Goal: Information Seeking & Learning: Find specific fact

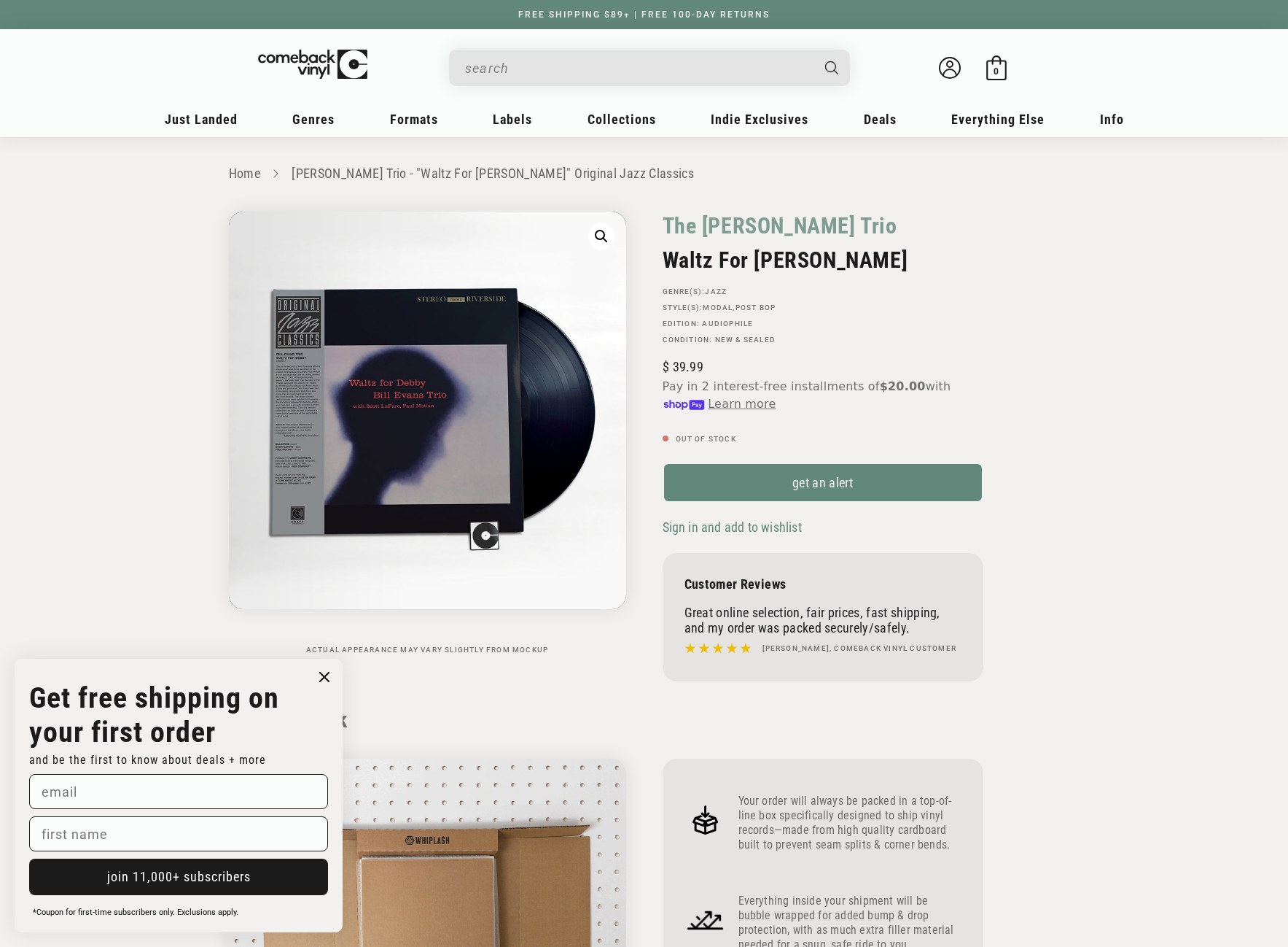
scroll to position [1094, 0]
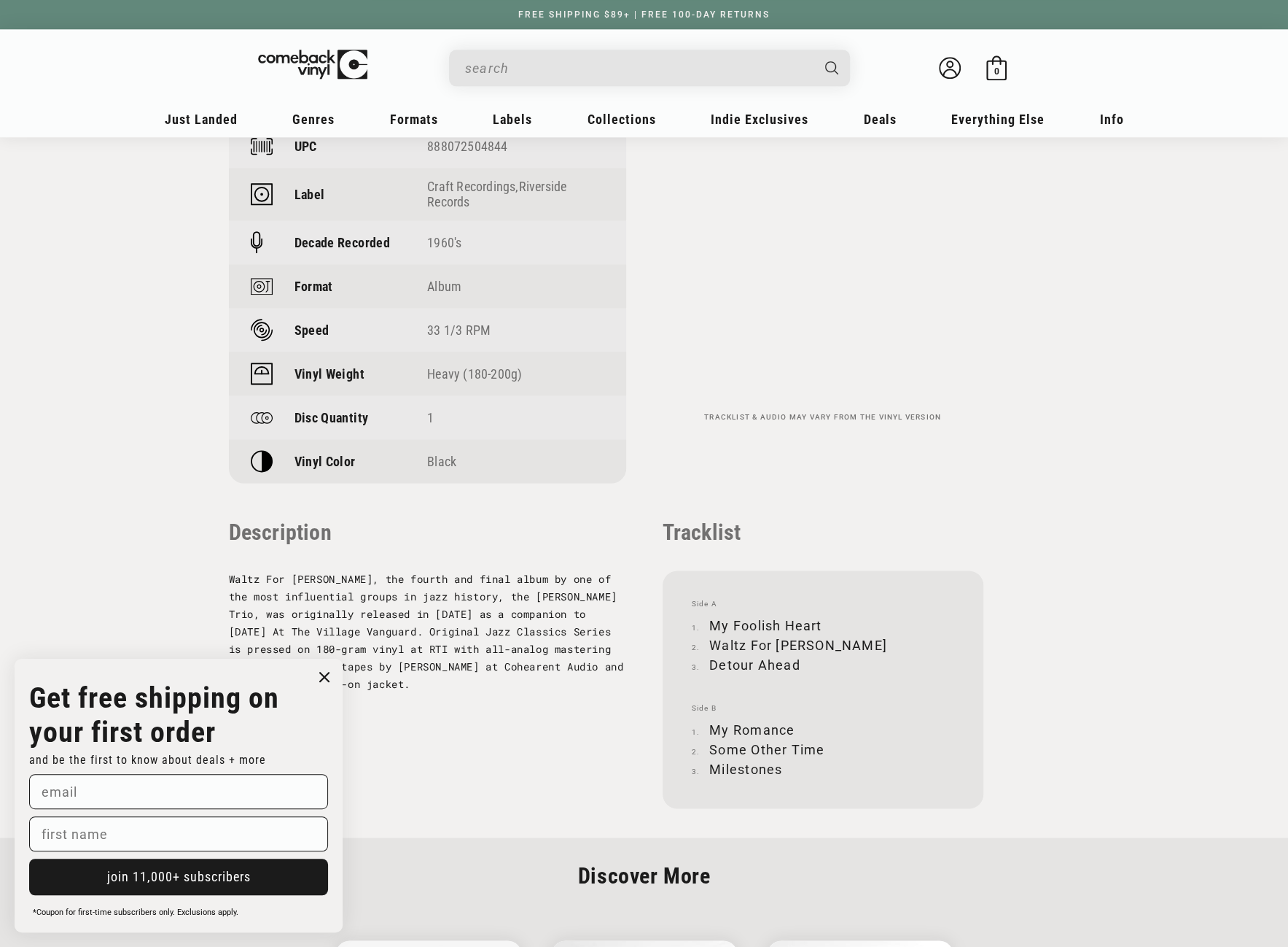
click at [596, 64] on input "When autocomplete results are available use up and down arrows to review and en…" at bounding box center [638, 68] width 346 height 29
paste input "075678621918"
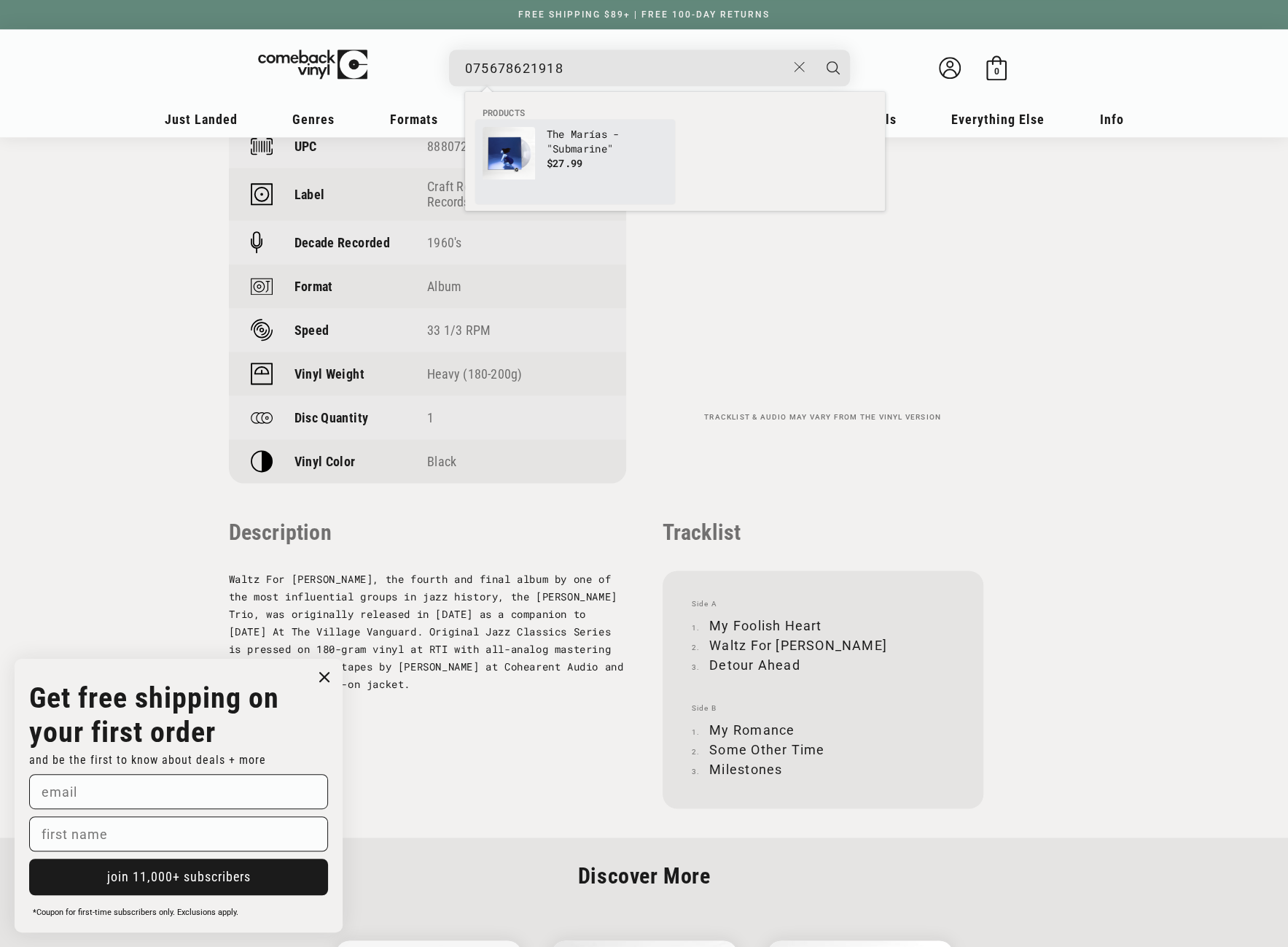
type input "075678621918"
click at [585, 160] on p "$27.99" at bounding box center [606, 163] width 121 height 14
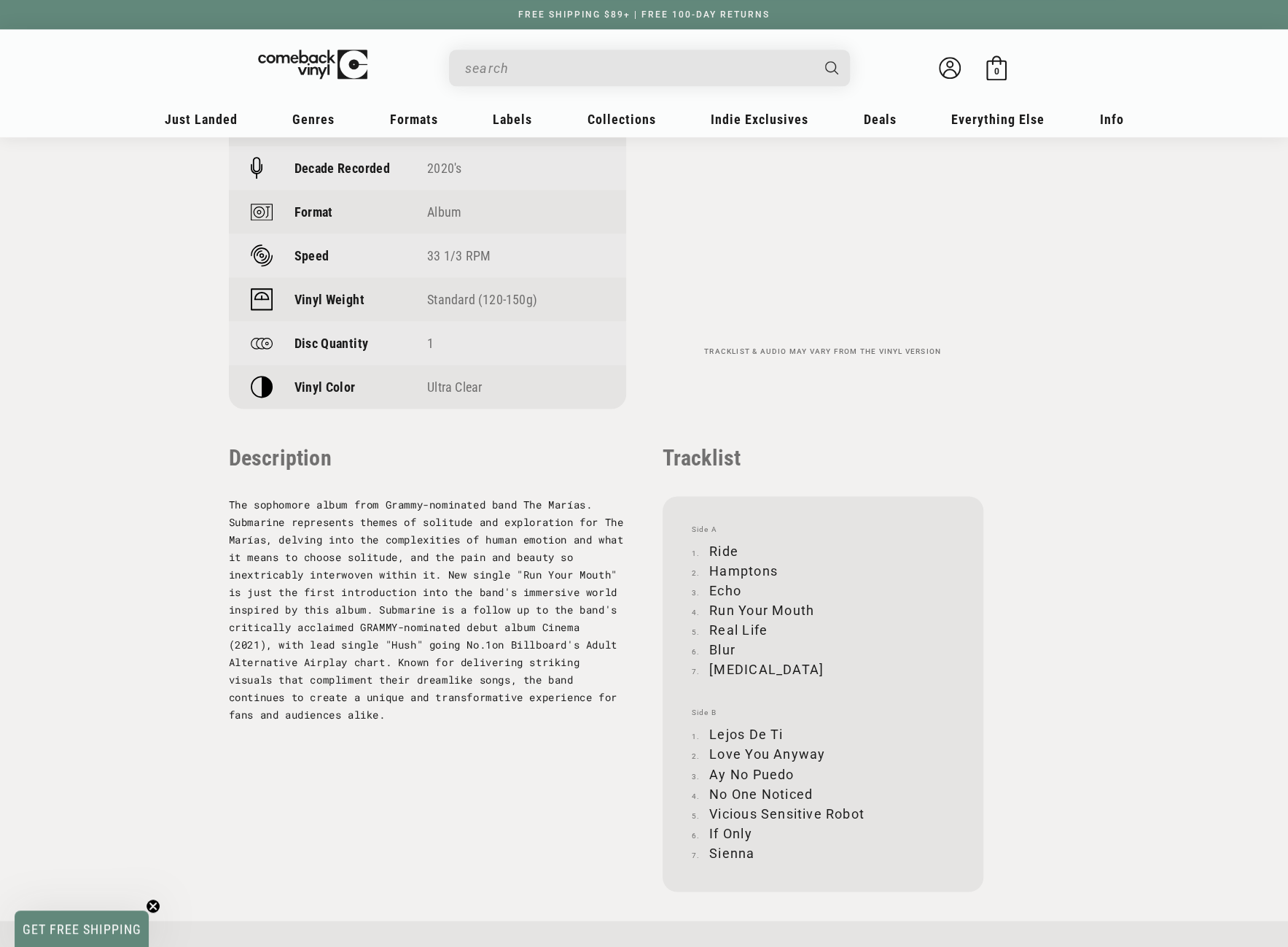
scroll to position [1167, 0]
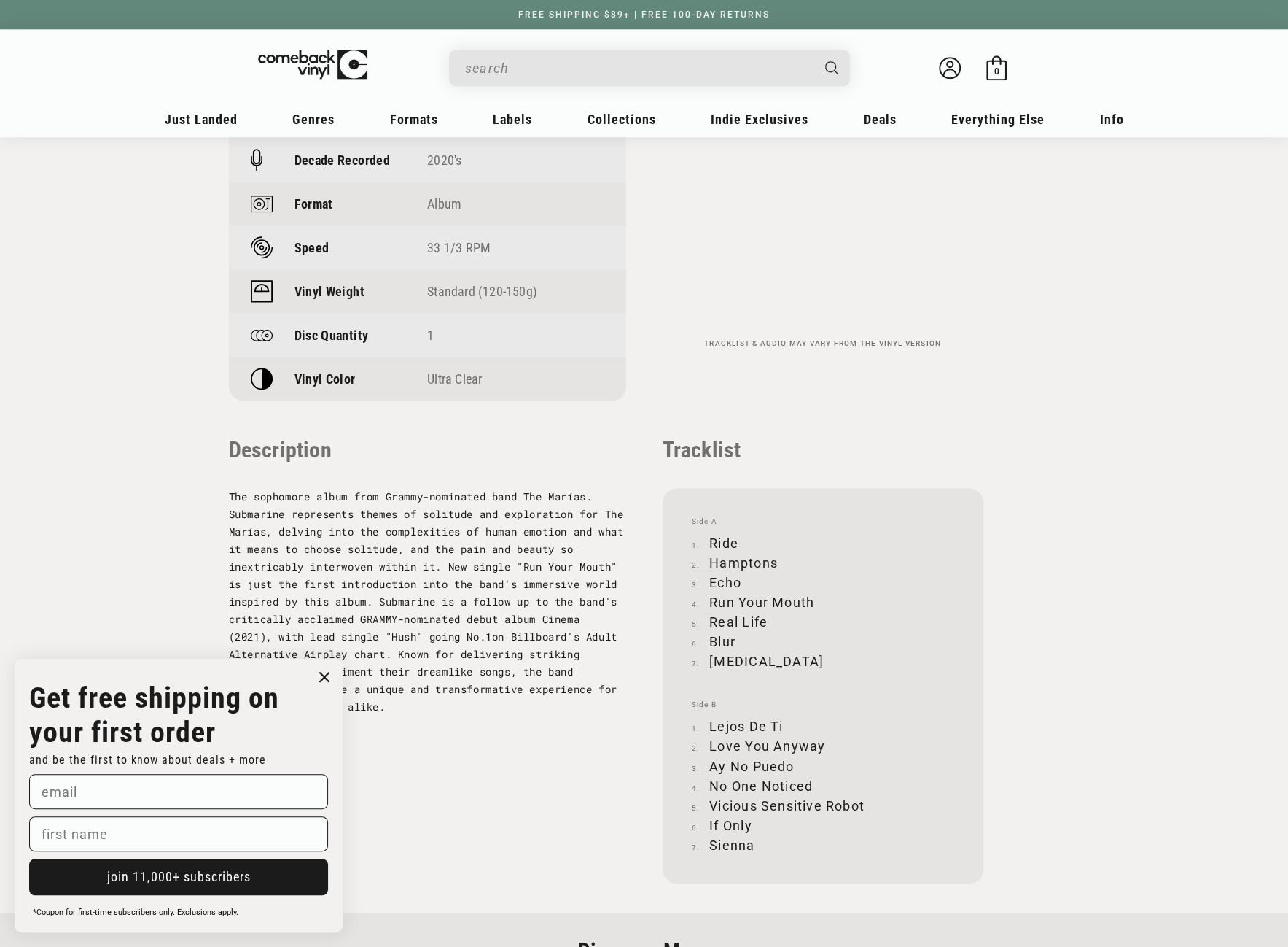
click at [323, 676] on icon "Close dialog" at bounding box center [324, 677] width 9 height 9
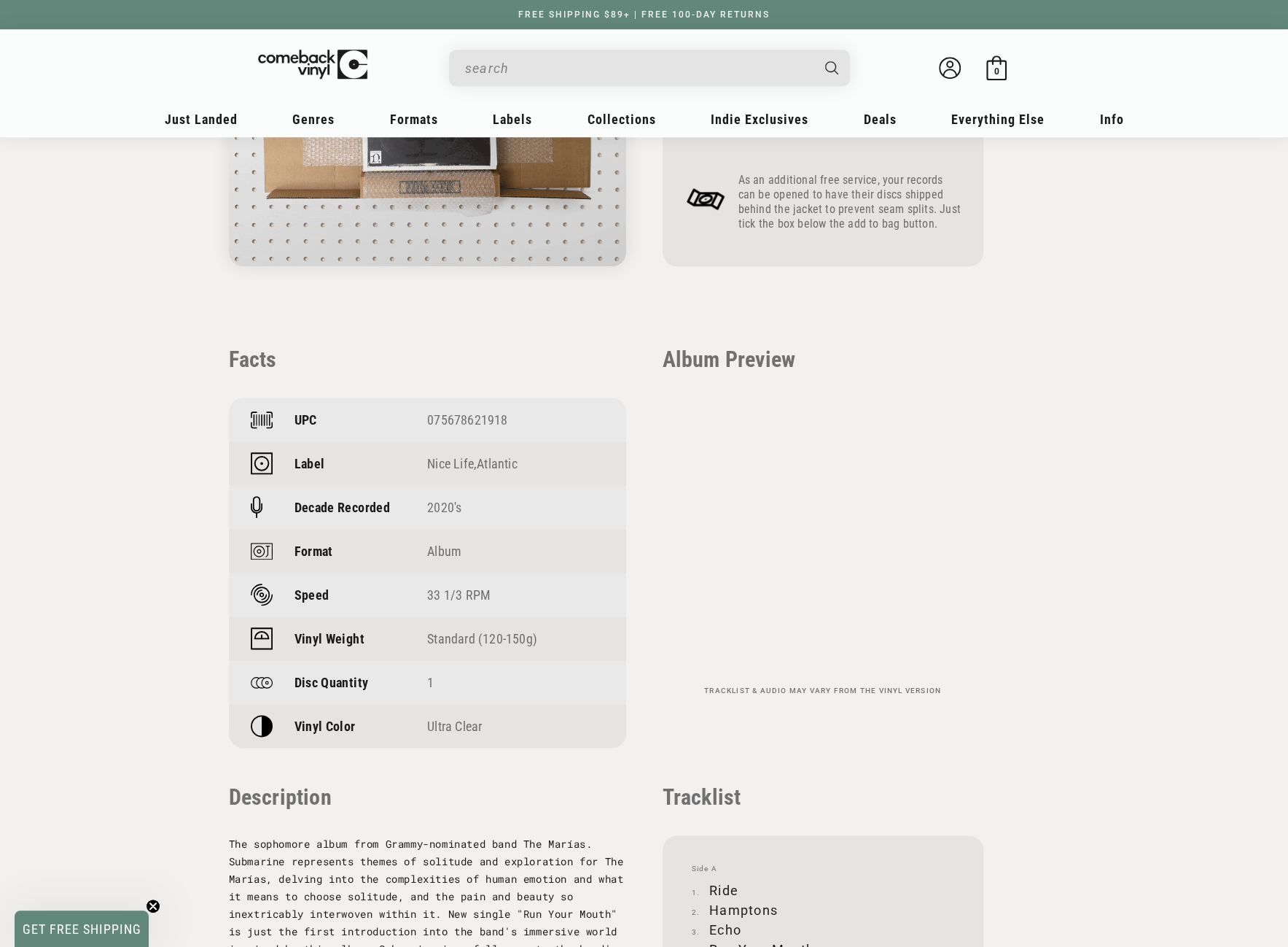
scroll to position [876, 0]
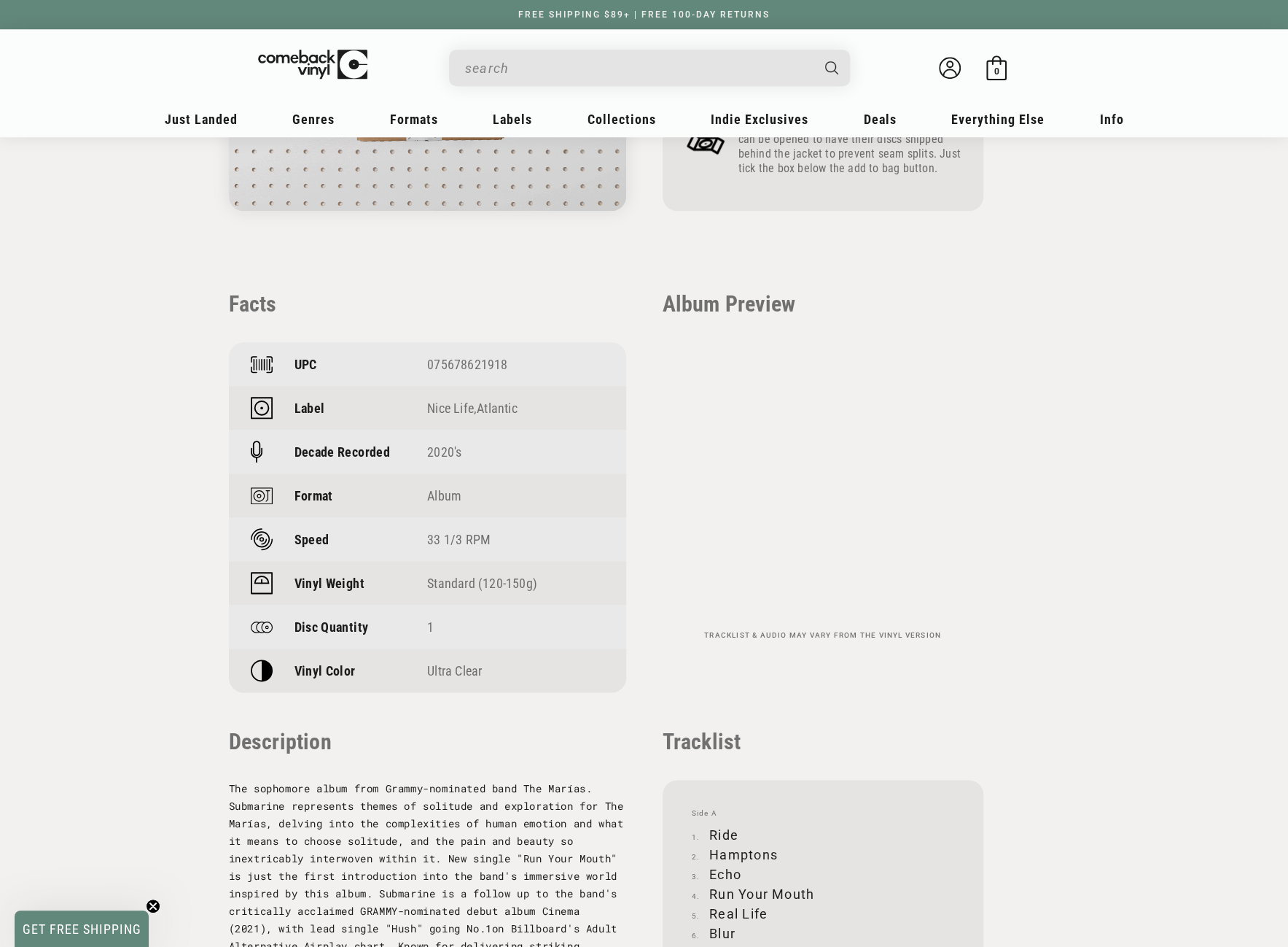
drag, startPoint x: 516, startPoint y: 361, endPoint x: 430, endPoint y: 364, distance: 86.1
click at [430, 364] on div "075678621918" at bounding box center [515, 364] width 177 height 15
copy div "075678621918"
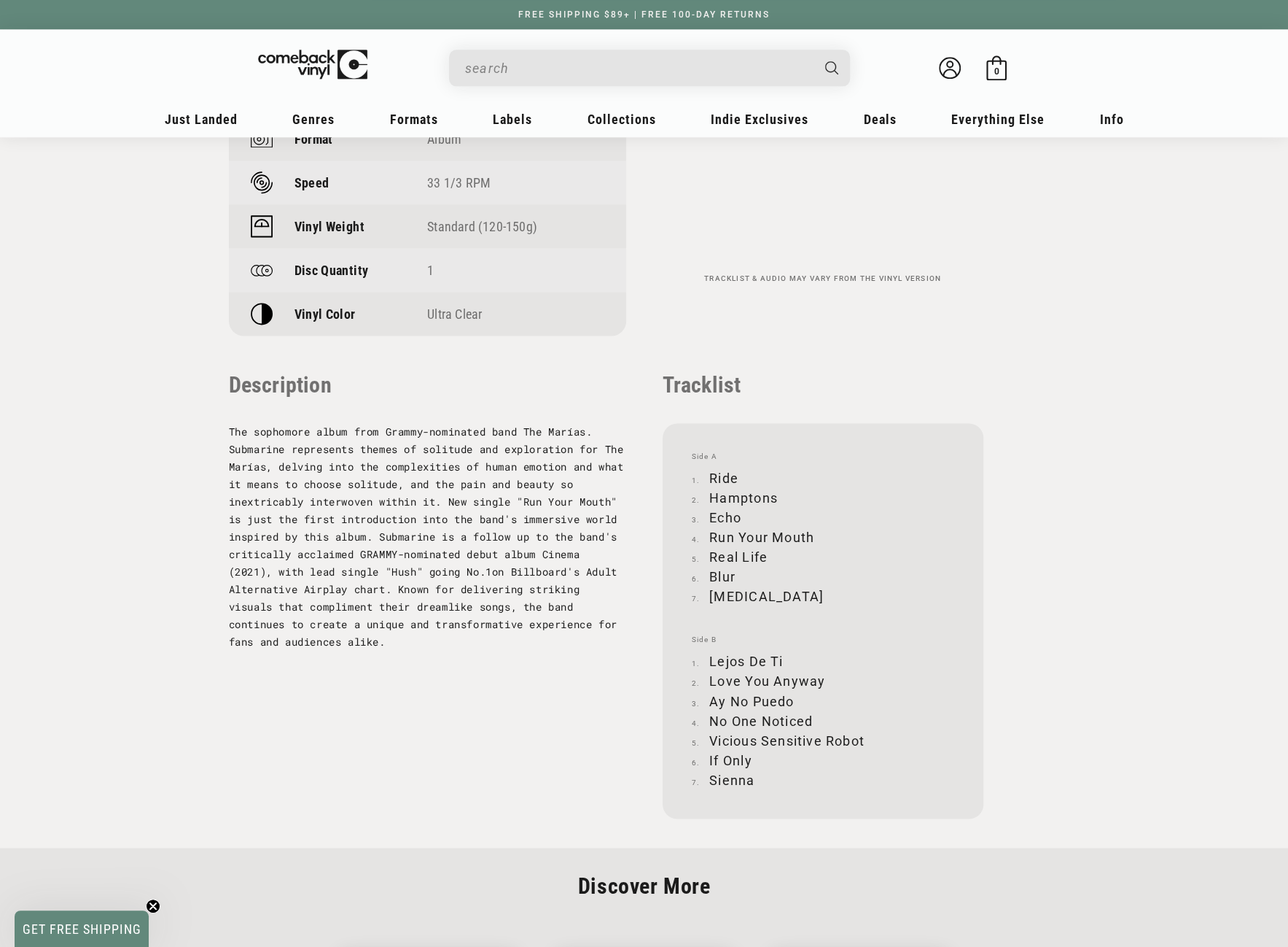
scroll to position [1312, 0]
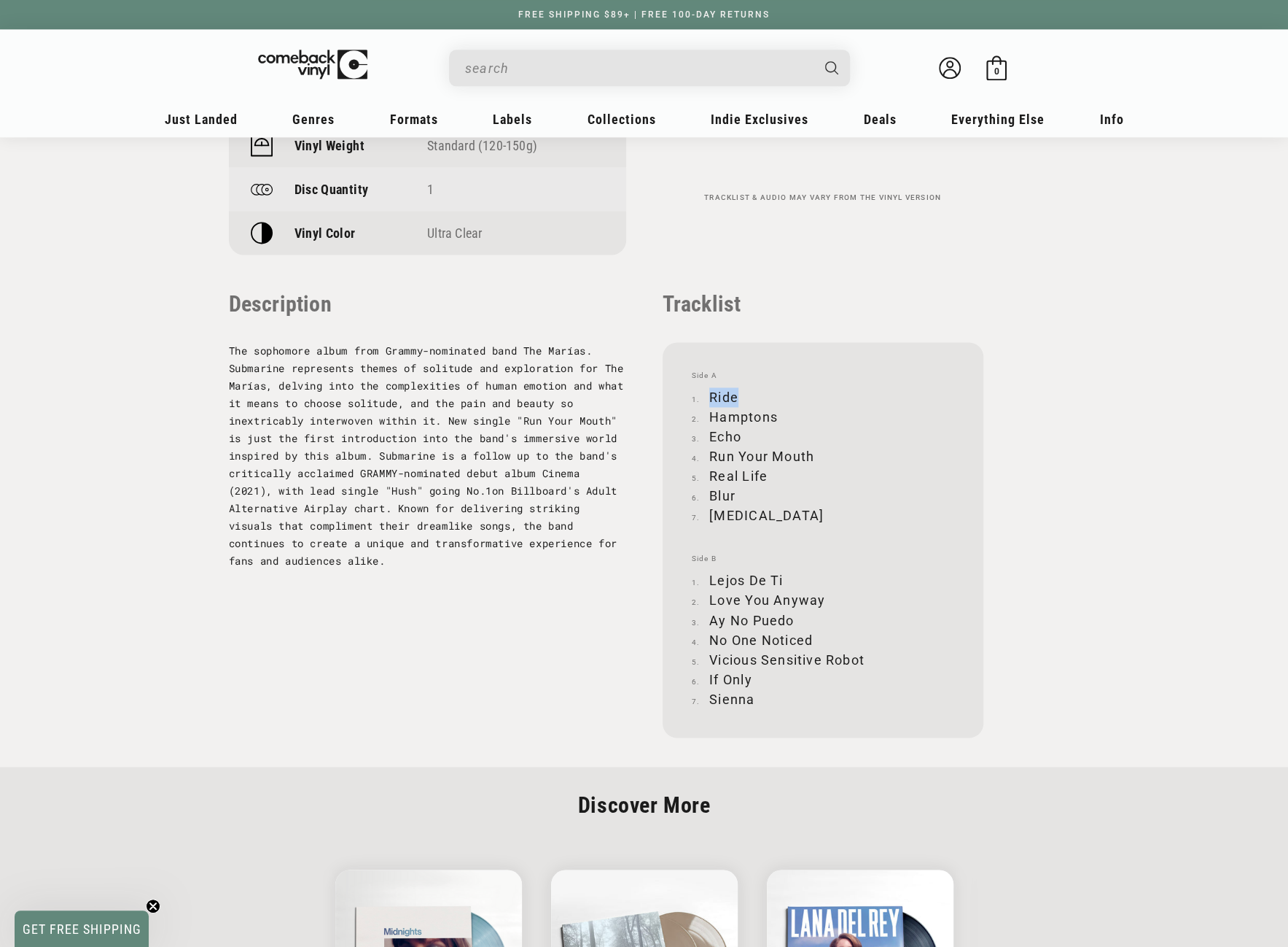
drag, startPoint x: 711, startPoint y: 398, endPoint x: 735, endPoint y: 398, distance: 24.0
click at [735, 398] on li "Ride" at bounding box center [824, 397] width 263 height 20
copy li "Ride"
drag, startPoint x: 710, startPoint y: 415, endPoint x: 780, endPoint y: 415, distance: 70.0
click at [780, 415] on li "Hamptons" at bounding box center [824, 416] width 263 height 20
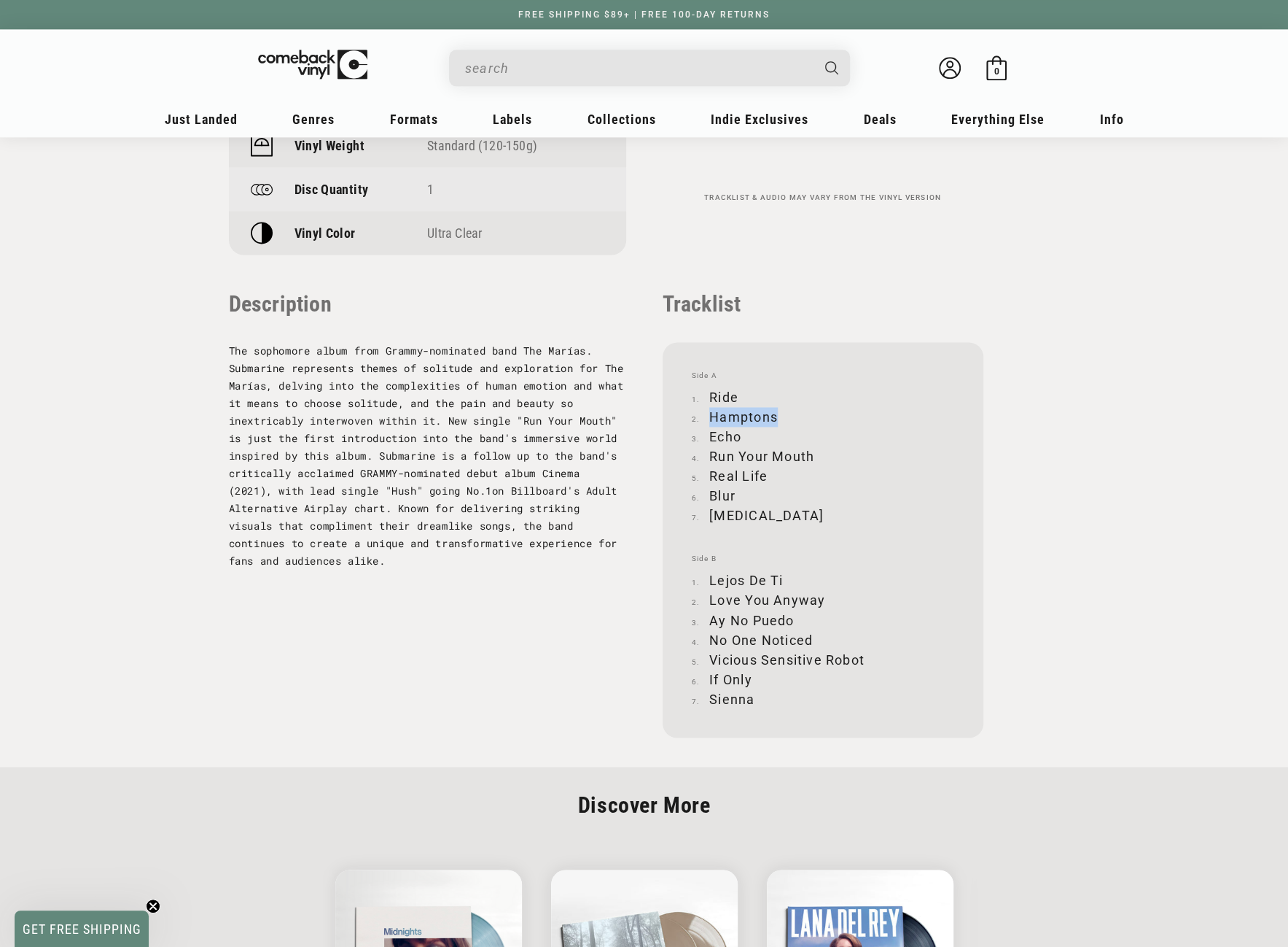
copy li "Hamptons"
drag, startPoint x: 710, startPoint y: 434, endPoint x: 739, endPoint y: 435, distance: 29.0
click at [739, 435] on li "Echo" at bounding box center [824, 437] width 263 height 20
copy li "Echo"
drag, startPoint x: 710, startPoint y: 457, endPoint x: 812, endPoint y: 456, distance: 102.0
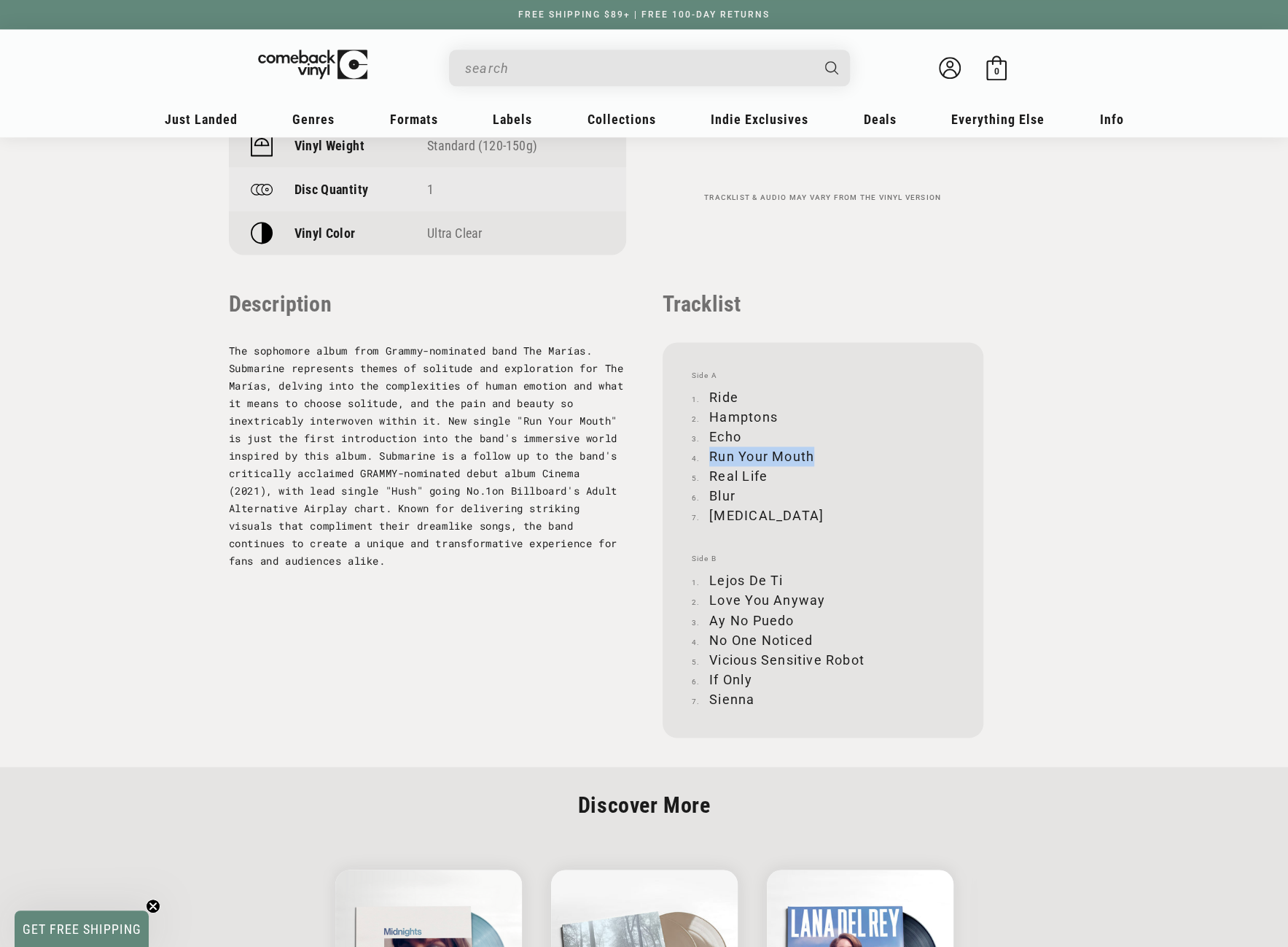
click at [812, 456] on li "Run Your Mouth" at bounding box center [824, 457] width 263 height 20
copy li "Run Your Mouth"
drag, startPoint x: 710, startPoint y: 474, endPoint x: 765, endPoint y: 479, distance: 55.2
click at [765, 479] on li "Real Life" at bounding box center [824, 476] width 263 height 20
copy li "Real Life"
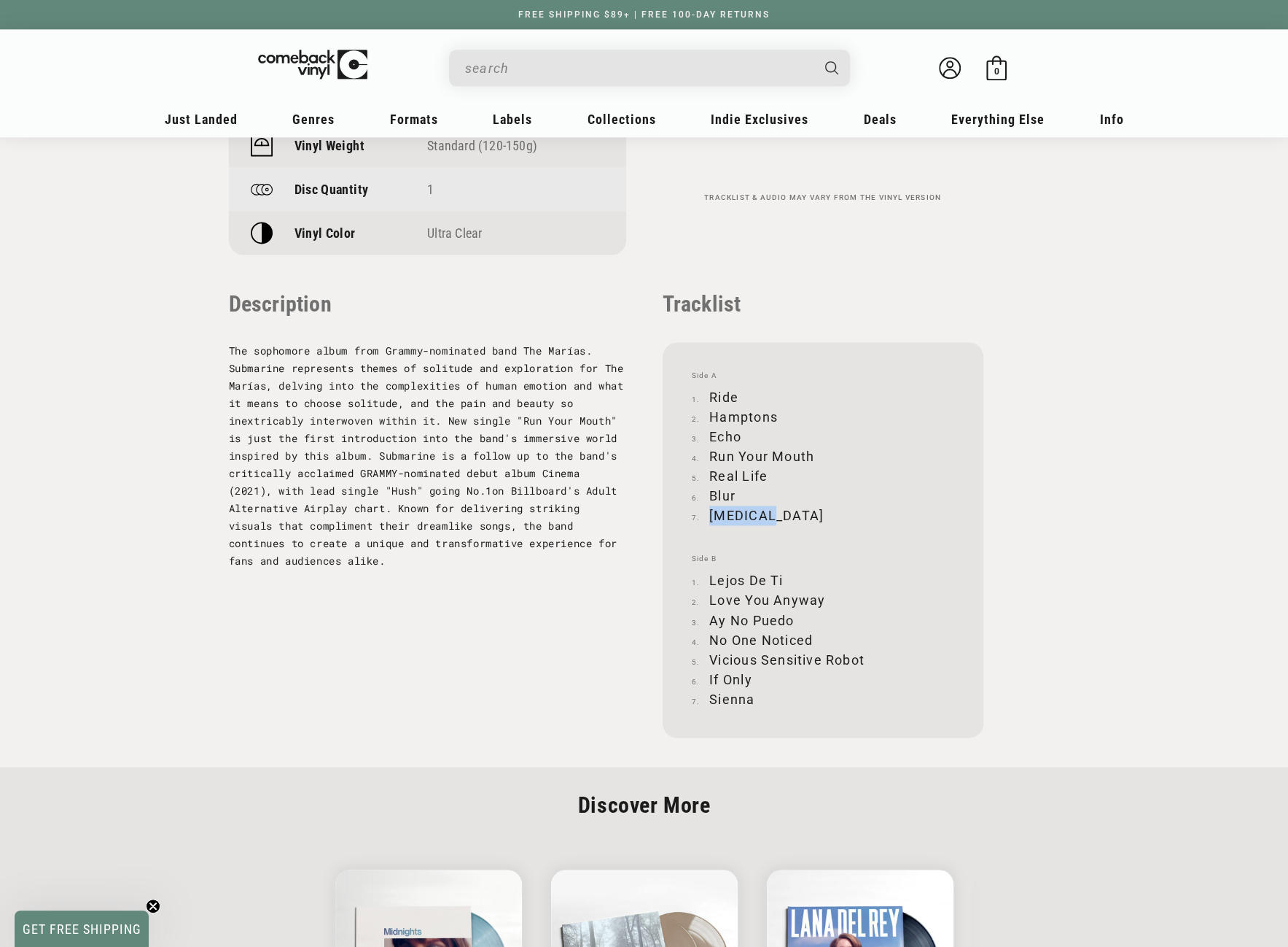
drag, startPoint x: 710, startPoint y: 511, endPoint x: 765, endPoint y: 510, distance: 55.0
click at [765, 510] on li "Paranoia" at bounding box center [824, 515] width 263 height 20
copy li "Paranoia"
drag, startPoint x: 710, startPoint y: 578, endPoint x: 781, endPoint y: 577, distance: 71.0
click at [781, 577] on li "Lejos De Ti" at bounding box center [824, 580] width 263 height 20
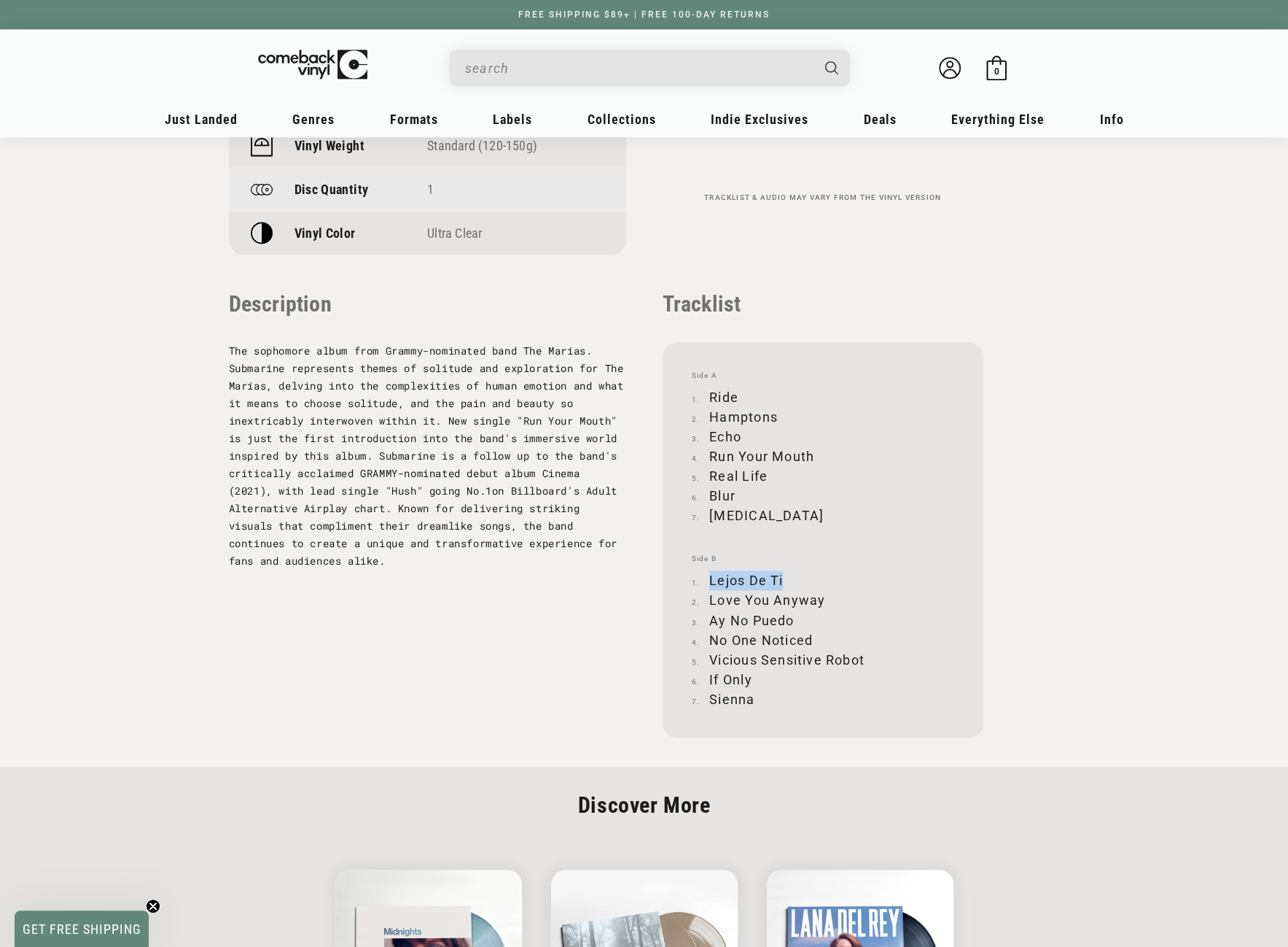
copy li "Lejos De Ti"
click at [710, 599] on li "Love You Anyway" at bounding box center [824, 599] width 263 height 20
drag, startPoint x: 710, startPoint y: 599, endPoint x: 793, endPoint y: 601, distance: 83.0
click at [793, 601] on li "Love You Anyway" at bounding box center [824, 599] width 263 height 20
copy li "Love You Anyway"
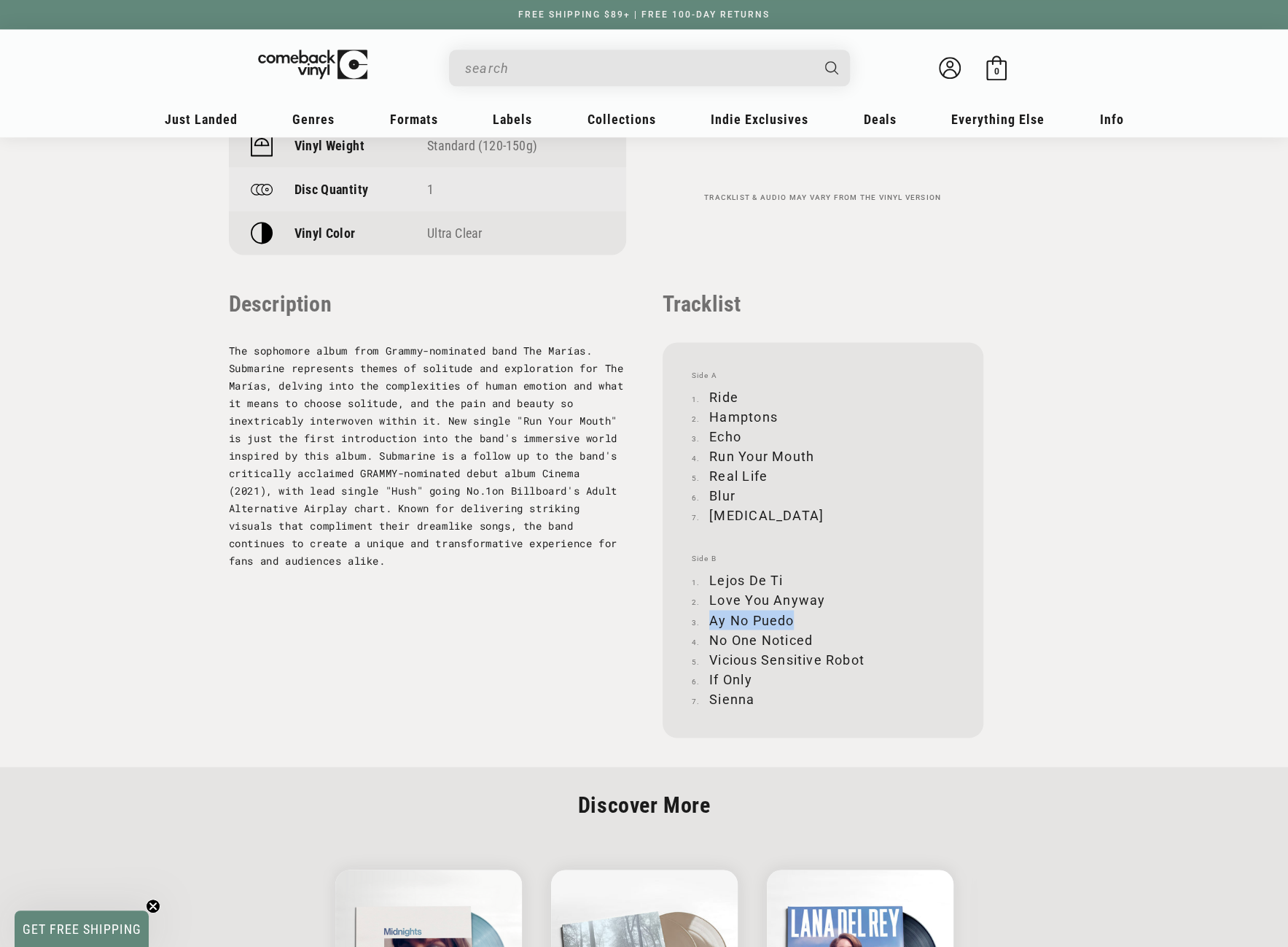
drag, startPoint x: 713, startPoint y: 623, endPoint x: 790, endPoint y: 625, distance: 77.0
click at [790, 625] on li "Ay No Puedo" at bounding box center [824, 619] width 263 height 20
copy li "Ay No Puedo"
drag, startPoint x: 713, startPoint y: 640, endPoint x: 810, endPoint y: 639, distance: 97.0
click at [810, 639] on li "No One Noticed" at bounding box center [824, 639] width 263 height 20
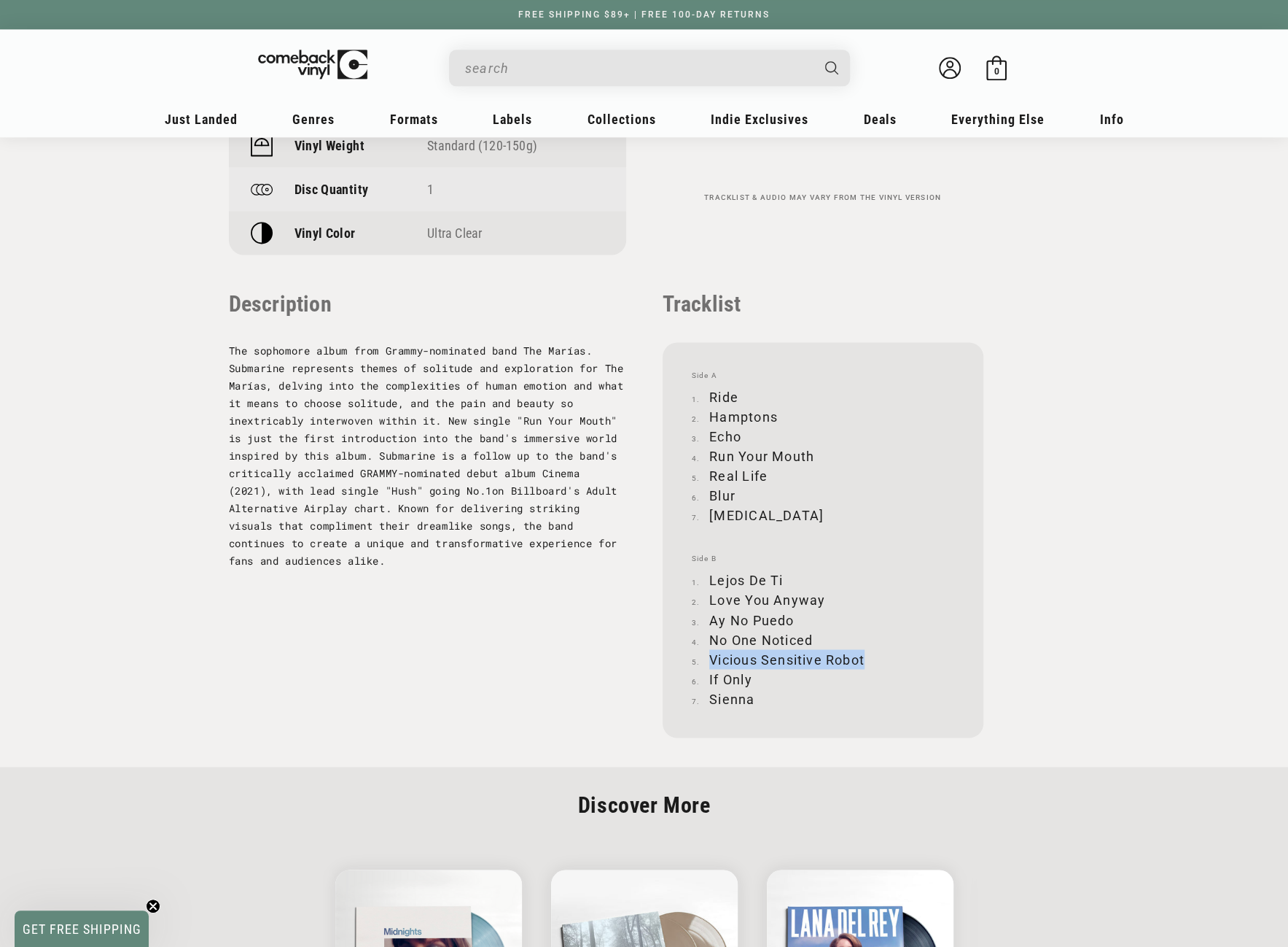
drag, startPoint x: 713, startPoint y: 657, endPoint x: 866, endPoint y: 660, distance: 153.0
click at [866, 660] on li "Vicious Sensitive Robot" at bounding box center [824, 658] width 263 height 20
drag, startPoint x: 709, startPoint y: 675, endPoint x: 751, endPoint y: 680, distance: 42.3
click at [751, 680] on li "If Only" at bounding box center [824, 679] width 263 height 20
drag, startPoint x: 710, startPoint y: 697, endPoint x: 752, endPoint y: 700, distance: 42.1
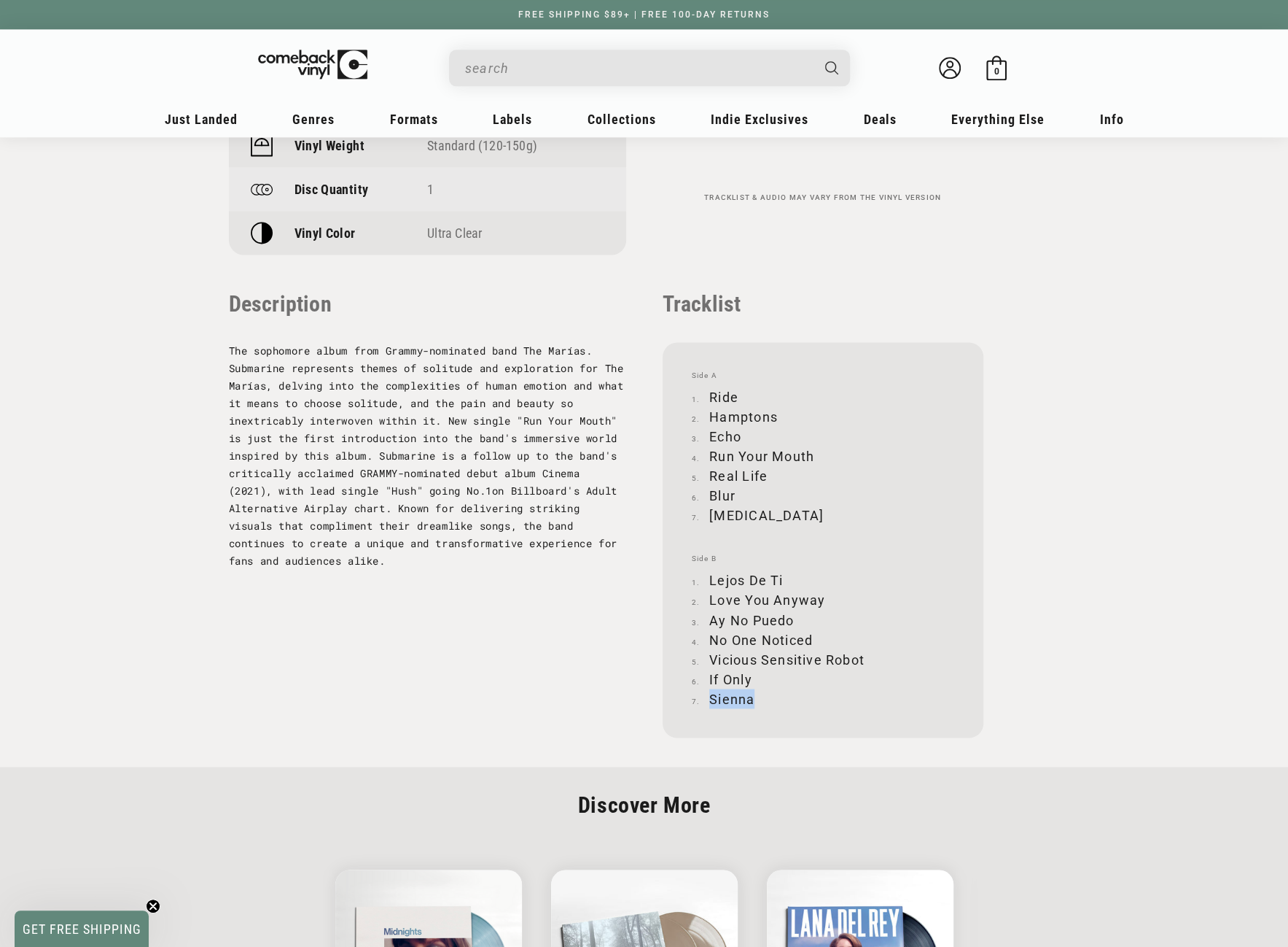
click at [752, 700] on li "Sienna" at bounding box center [824, 699] width 263 height 20
